Goal: Information Seeking & Learning: Find specific fact

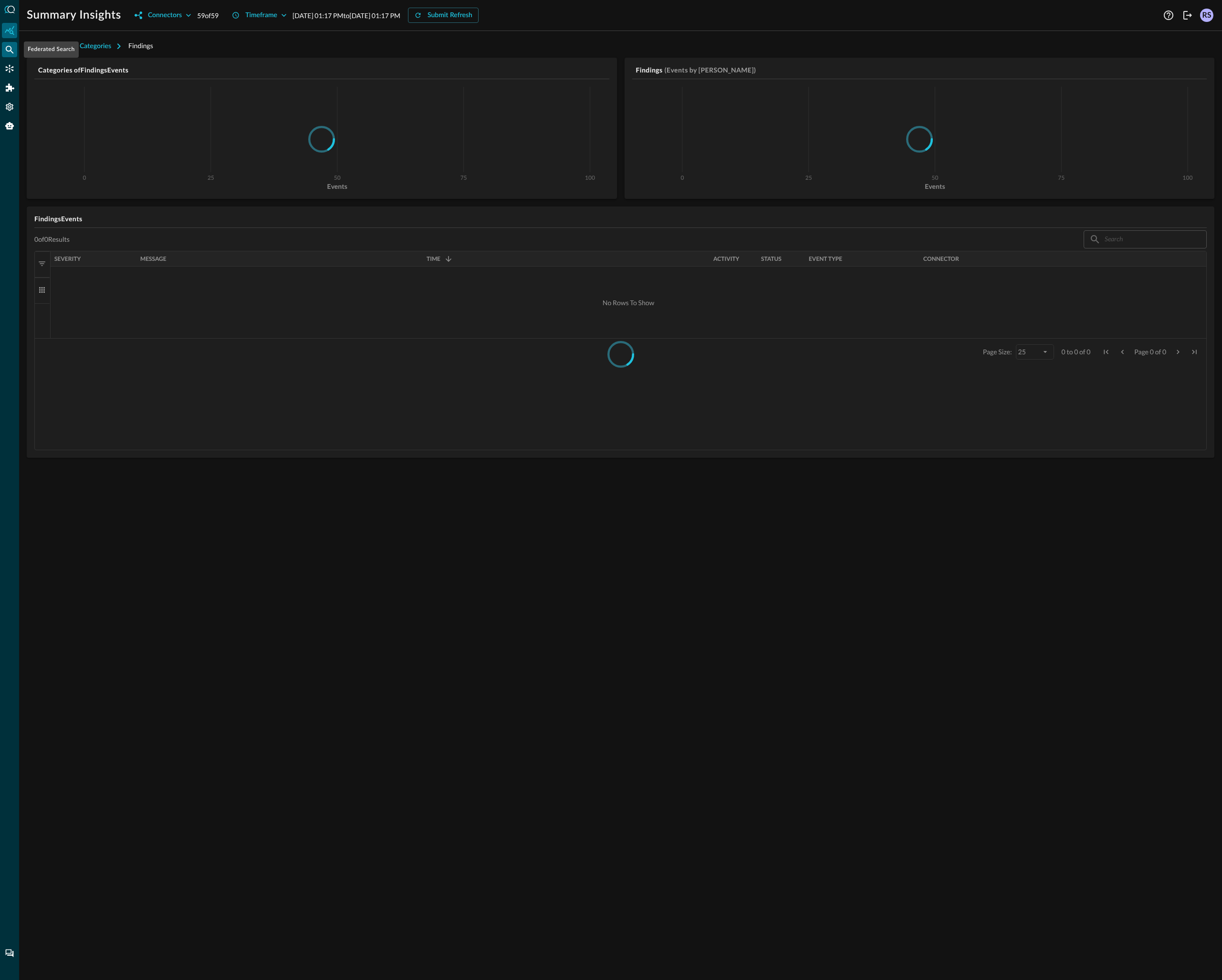
click at [6, 49] on icon "Federated Search" at bounding box center [10, 50] width 8 height 8
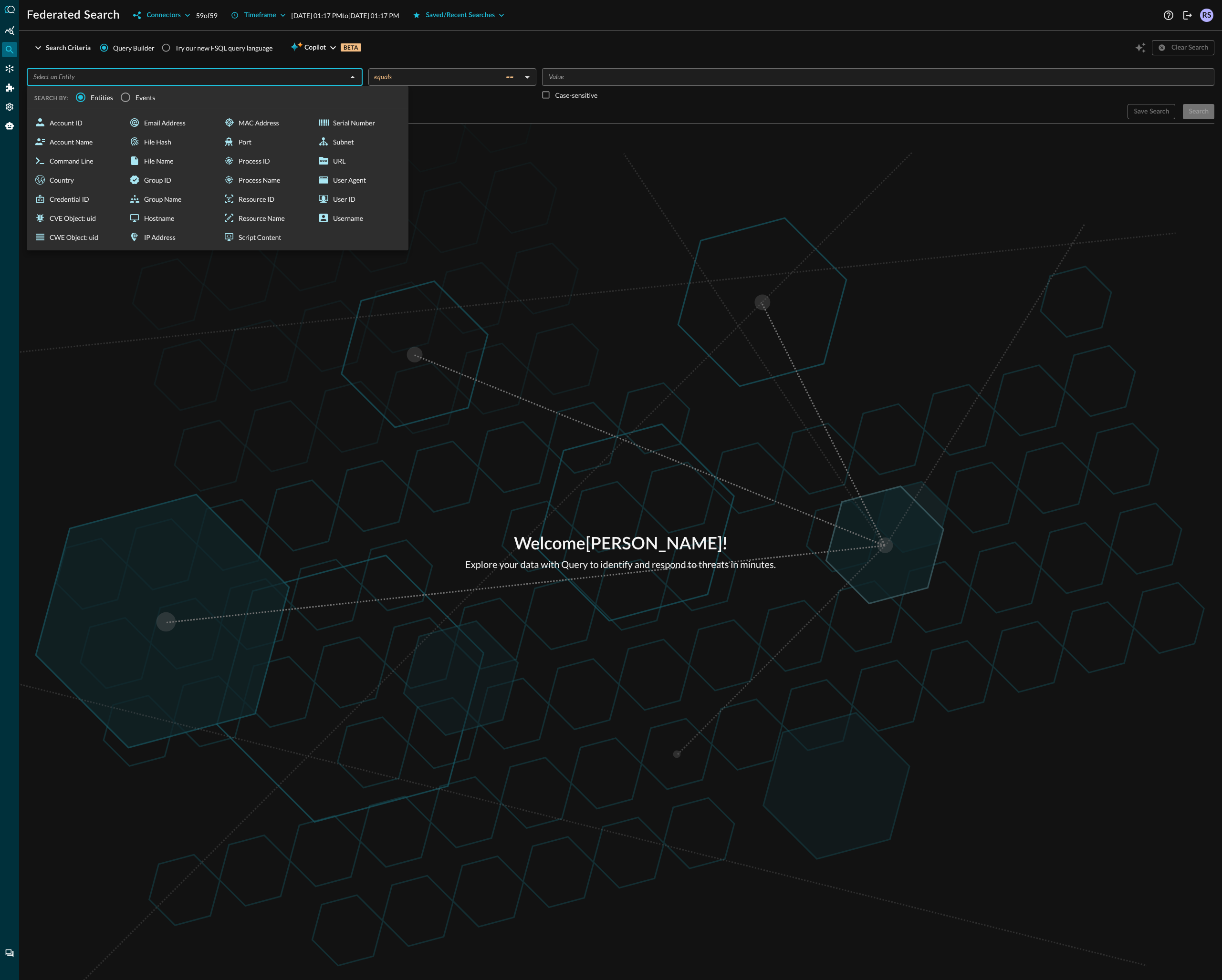
drag, startPoint x: 217, startPoint y: 73, endPoint x: 223, endPoint y: 79, distance: 8.5
click at [218, 73] on input "text" at bounding box center [186, 77] width 314 height 12
click at [131, 100] on input "Events" at bounding box center [126, 97] width 20 height 20
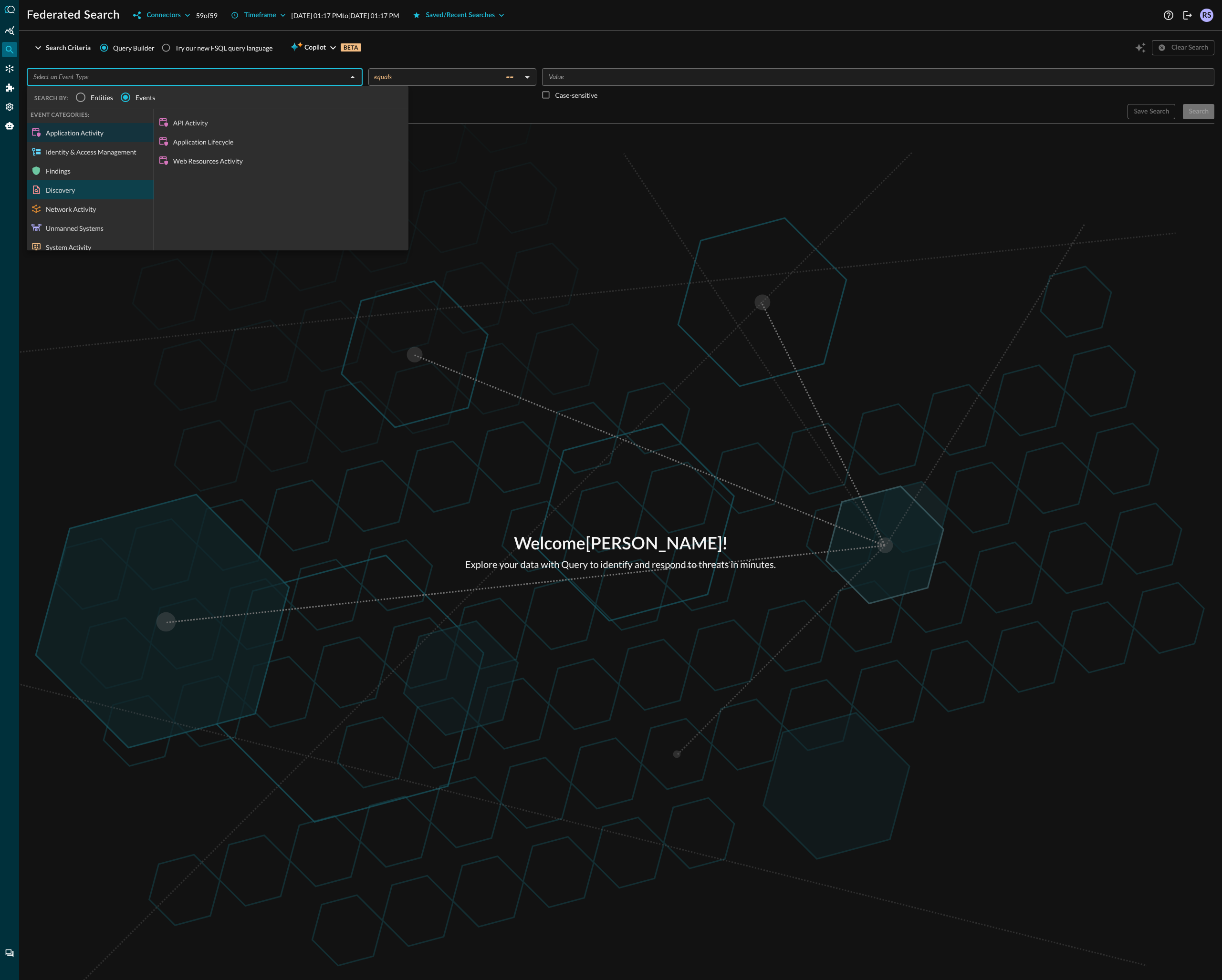
scroll to position [10, 0]
click at [83, 186] on div "Discovery" at bounding box center [90, 190] width 127 height 19
click at [69, 196] on div "Discovery" at bounding box center [90, 190] width 127 height 19
click at [83, 197] on div "Discovery" at bounding box center [90, 190] width 127 height 19
click at [198, 178] on div "User Inventory Info" at bounding box center [281, 179] width 254 height 19
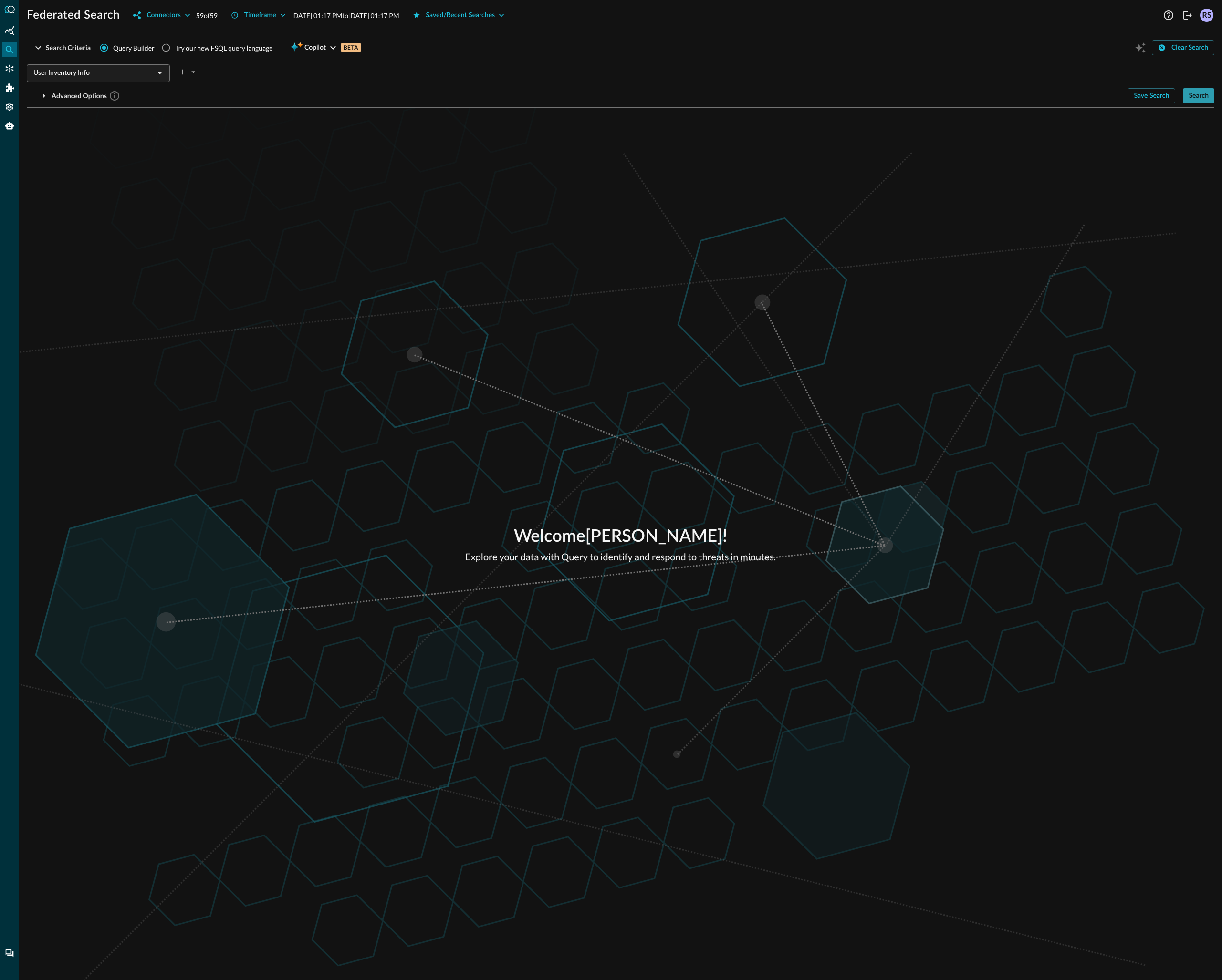
click at [1199, 90] on div "Search" at bounding box center [1198, 96] width 20 height 12
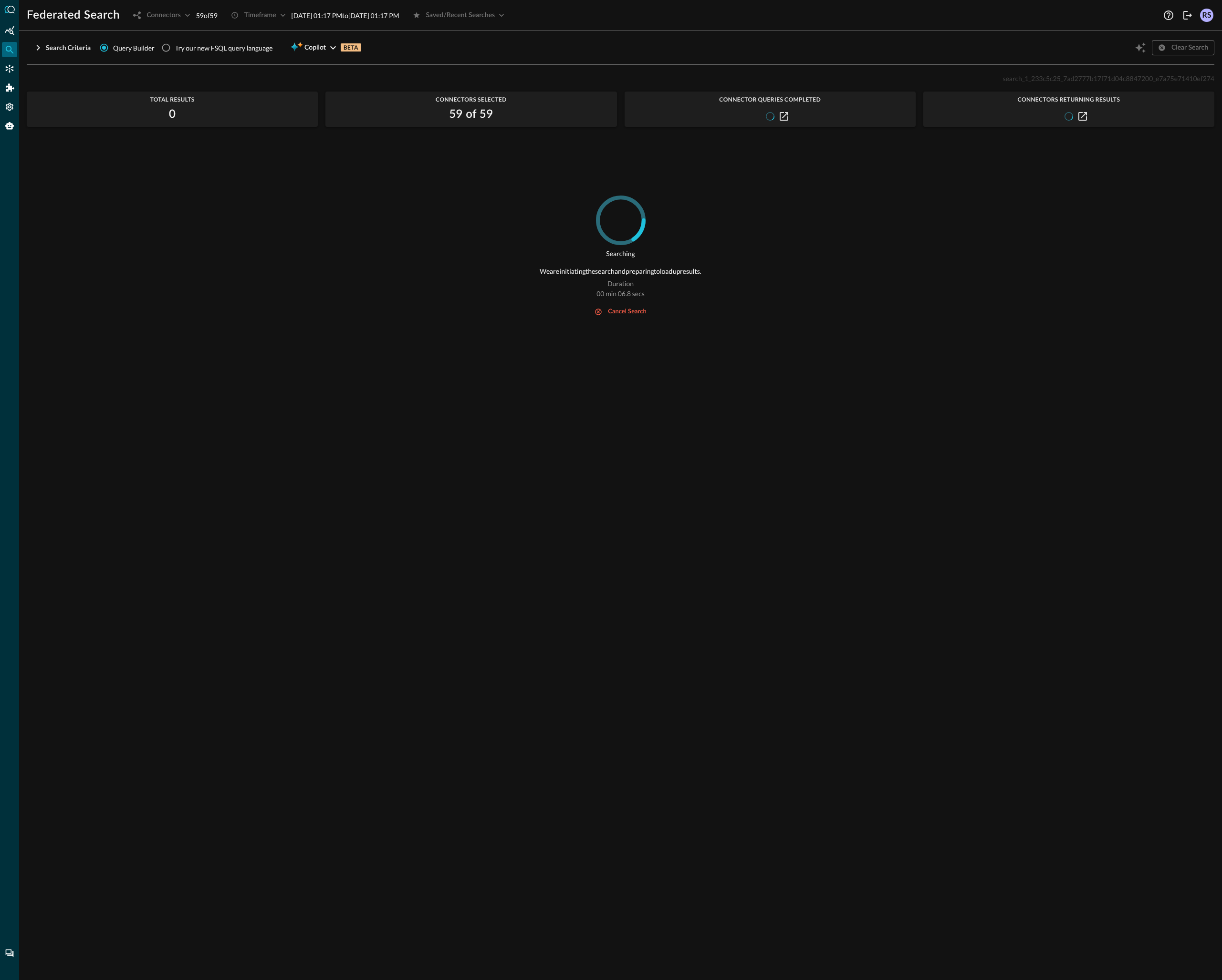
click at [1031, 79] on span "search_1_233c5c25_7ad2777b17f71d04c8847200_e7a75e71410ef274" at bounding box center [1108, 79] width 212 height 8
copy span "search_1_233c5c25_7ad2777b17f71d04c8847200_e7a75e71410ef274"
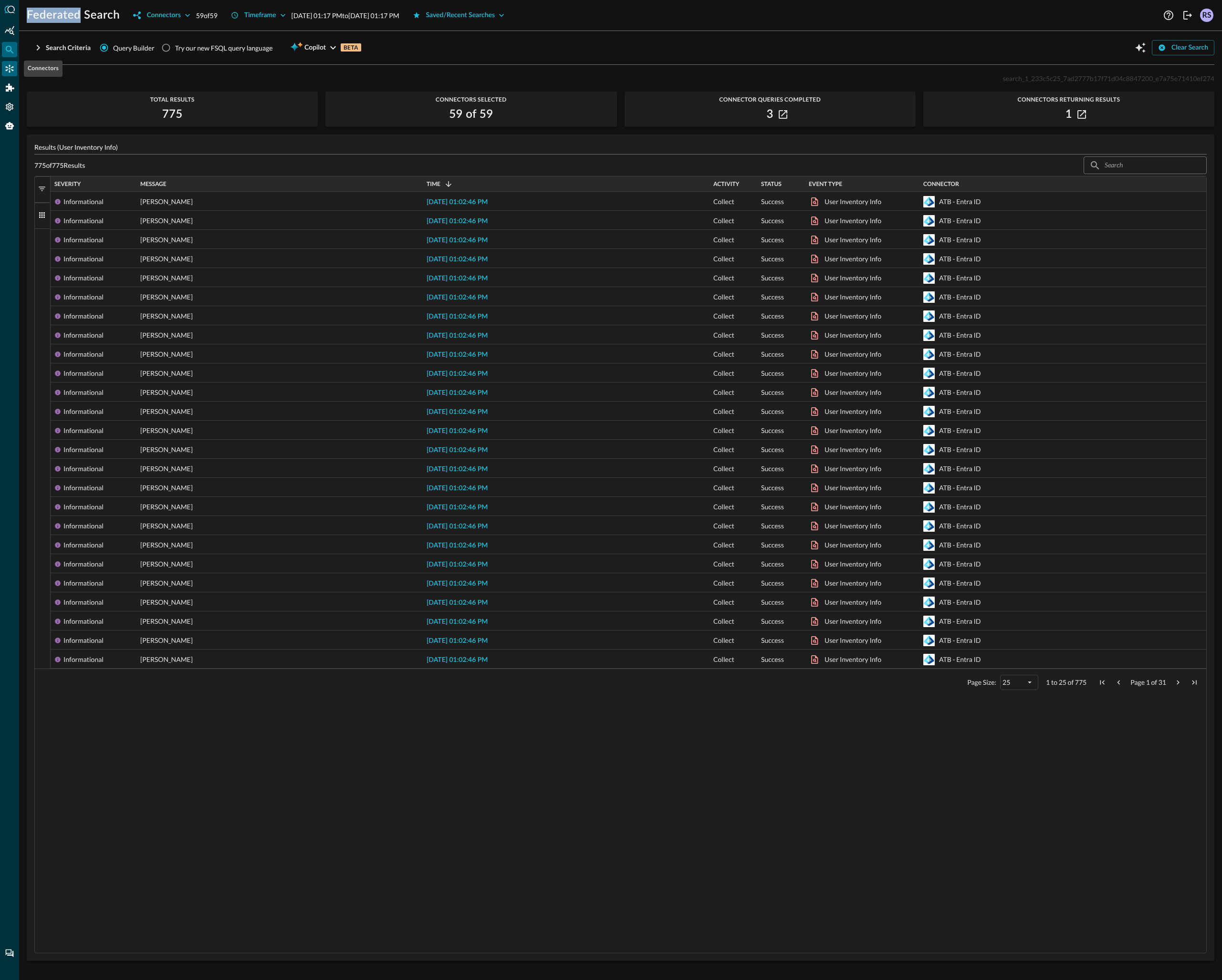
click at [11, 65] on icon "Connectors" at bounding box center [9, 68] width 9 height 9
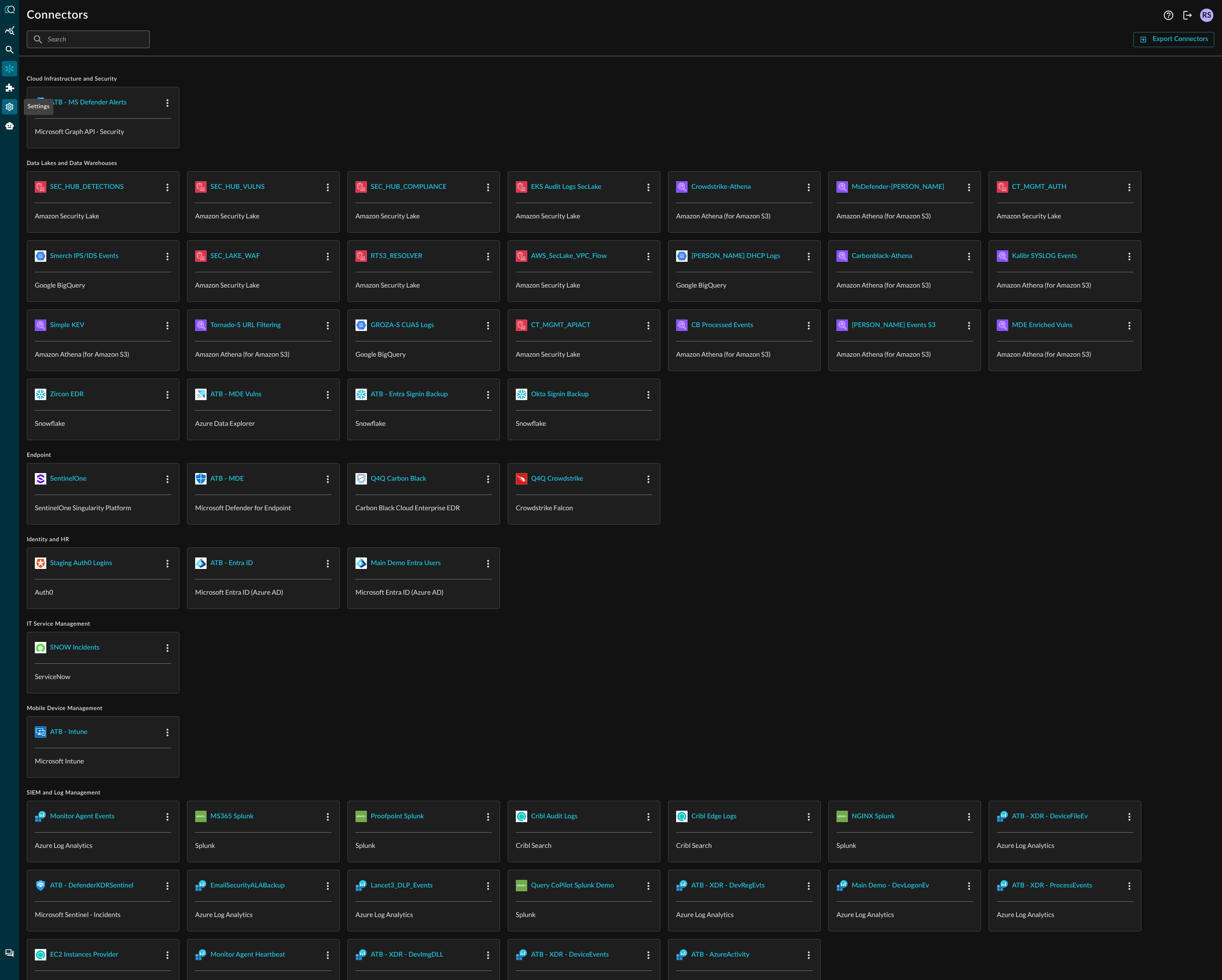
click at [6, 108] on icon "Settings" at bounding box center [9, 106] width 9 height 9
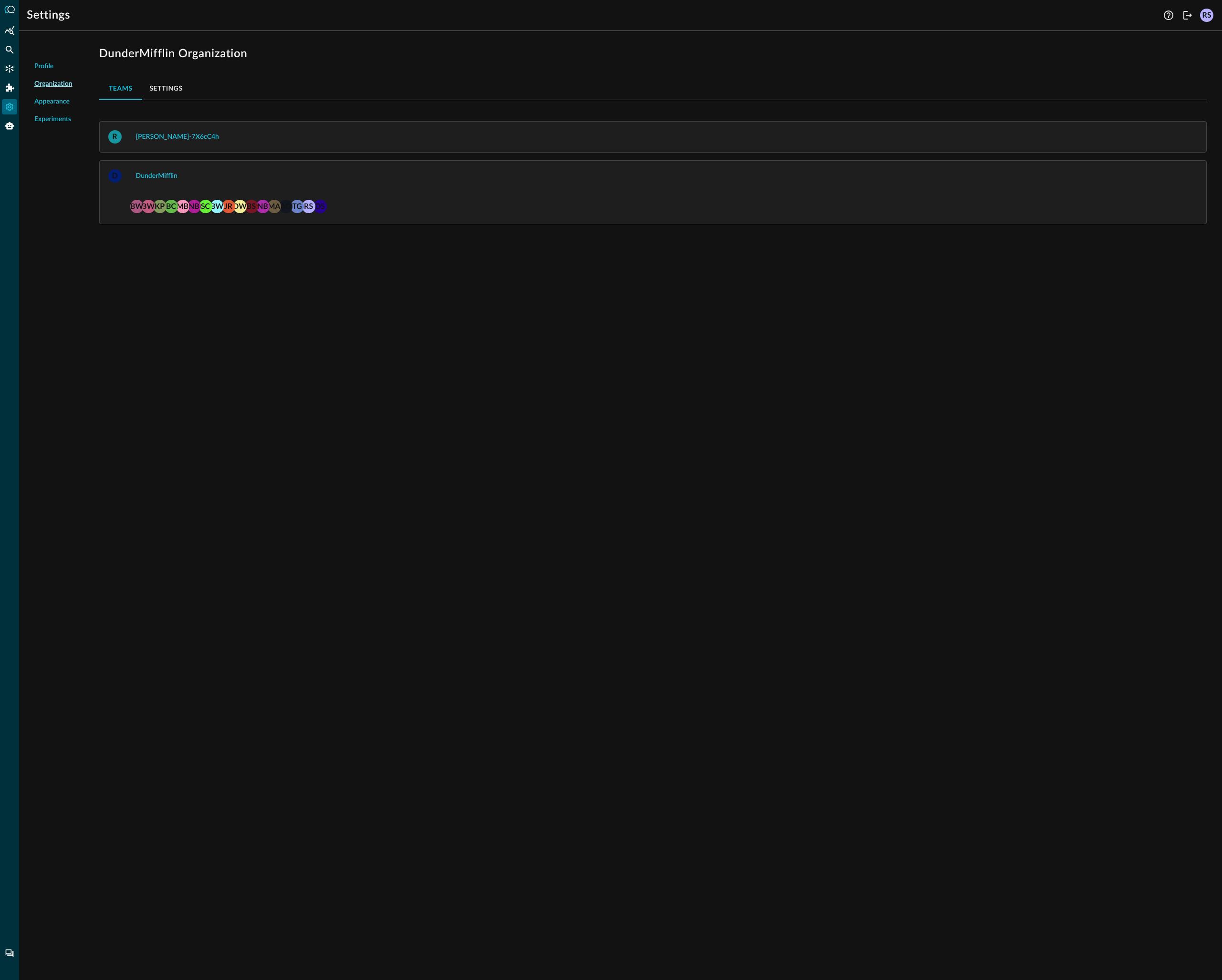
drag, startPoint x: 726, startPoint y: 384, endPoint x: 728, endPoint y: 389, distance: 5.4
click at [726, 384] on div "Profile Organization Appearance Experiments DunderMifflin Organization Teams Se…" at bounding box center [620, 510] width 1203 height 942
click at [738, 314] on div "Profile Organization Appearance Experiments DunderMifflin Organization Teams Se…" at bounding box center [620, 510] width 1203 height 942
